Goal: Task Accomplishment & Management: Use online tool/utility

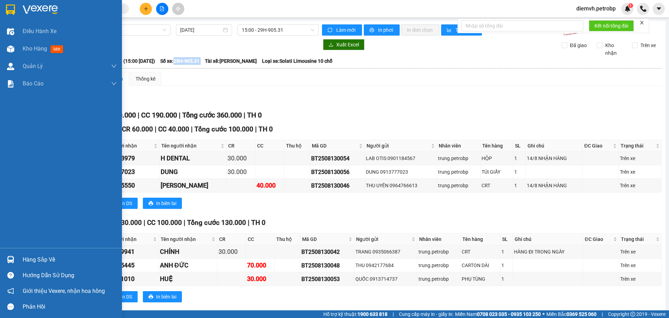
click at [28, 255] on div "Hàng sắp về" at bounding box center [70, 259] width 94 height 10
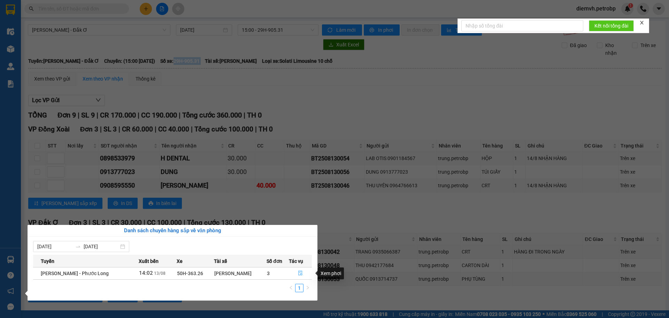
click at [302, 271] on icon "file-done" at bounding box center [300, 273] width 4 height 5
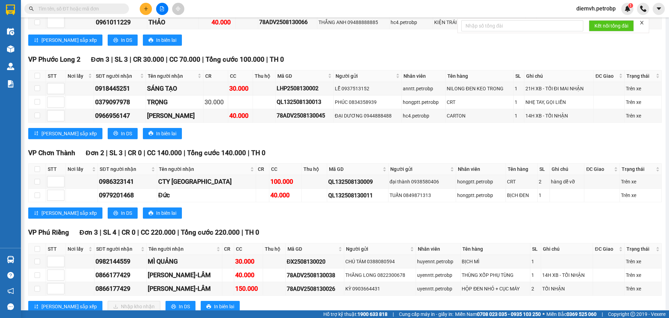
scroll to position [1358, 0]
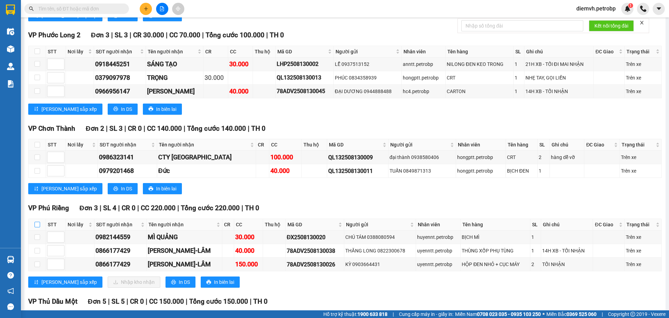
click at [37, 221] on input "checkbox" at bounding box center [37, 224] width 6 height 6
checkbox input "true"
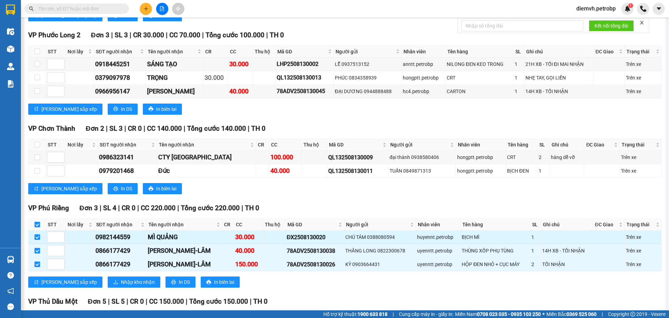
checkbox input "true"
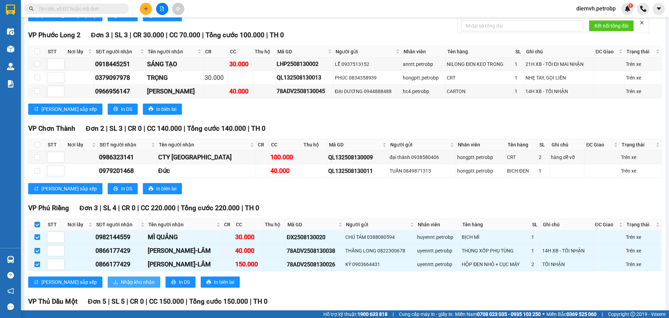
click at [121, 278] on span "Nhập kho nhận" at bounding box center [138, 282] width 34 height 8
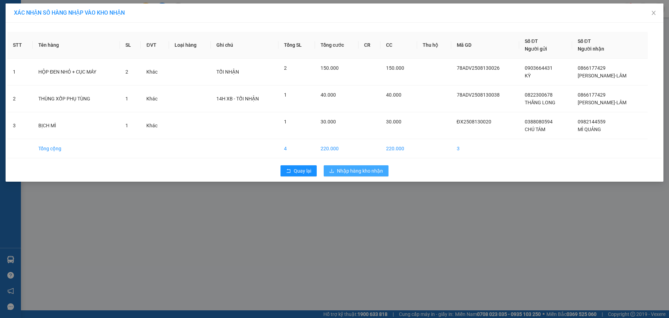
click at [379, 169] on span "Nhập hàng kho nhận" at bounding box center [360, 171] width 46 height 8
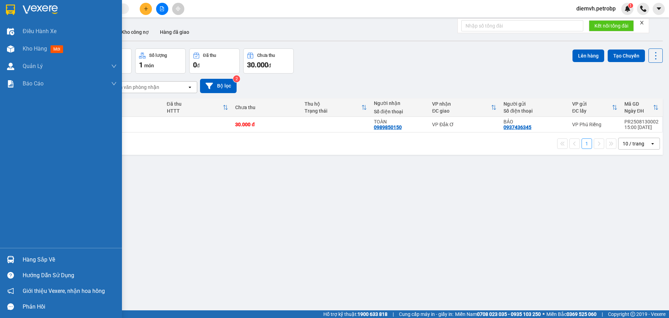
click at [43, 261] on div "Hàng sắp về" at bounding box center [70, 259] width 94 height 10
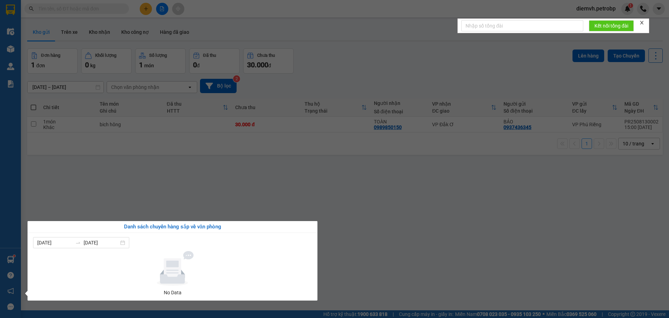
click at [171, 196] on section "Kết quả tìm kiếm ( 0 ) Bộ lọc No Data diemvh.petrobp 1 Điều hành xe Kho hàng mớ…" at bounding box center [334, 159] width 669 height 318
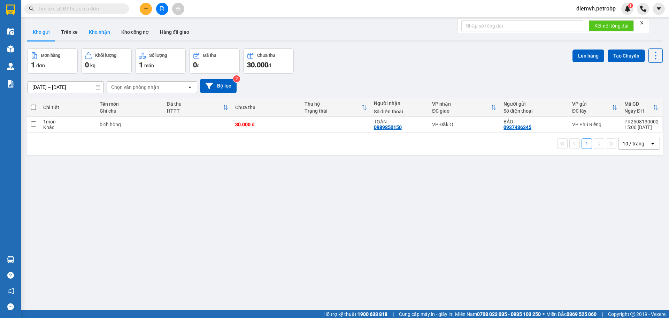
click at [107, 28] on button "Kho nhận" at bounding box center [99, 32] width 32 height 17
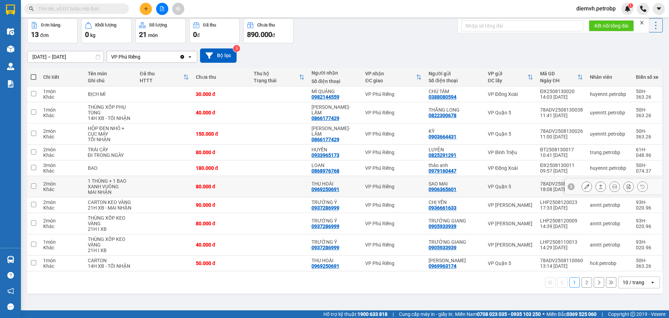
scroll to position [32, 0]
